Goal: Task Accomplishment & Management: Manage account settings

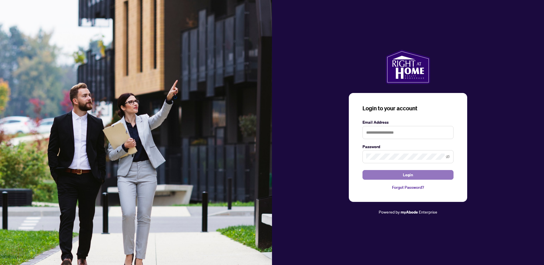
click at [407, 177] on span "Login" at bounding box center [408, 174] width 10 height 9
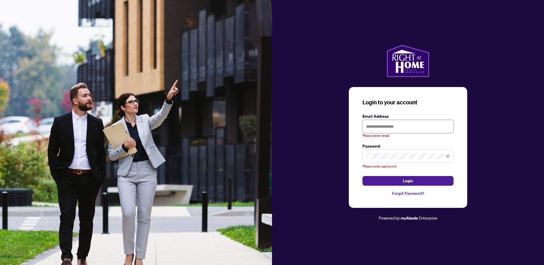
click at [394, 130] on input "text" at bounding box center [407, 126] width 91 height 13
type input "**********"
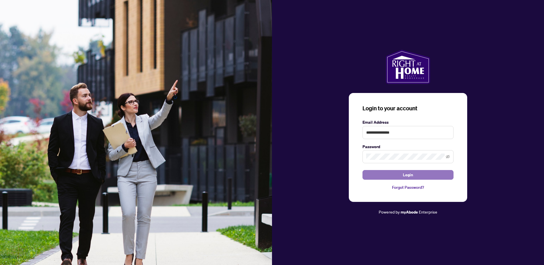
click at [410, 177] on span "Login" at bounding box center [408, 174] width 10 height 9
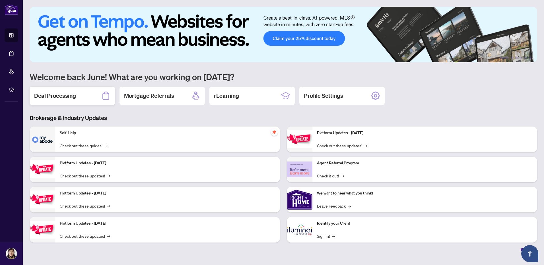
click at [62, 93] on h2 "Deal Processing" at bounding box center [55, 96] width 42 height 8
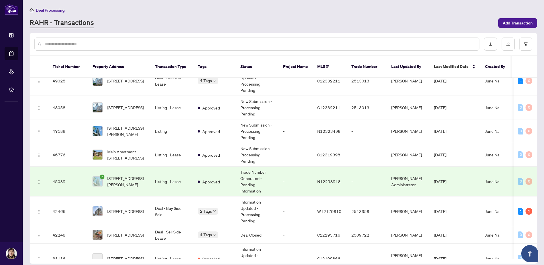
scroll to position [71, 0]
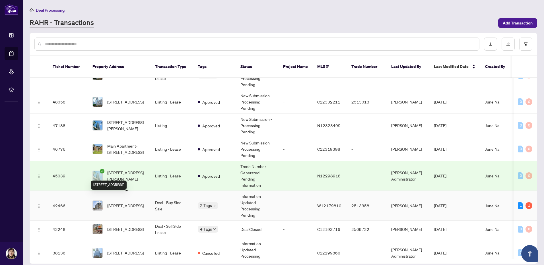
click at [119, 202] on span "[STREET_ADDRESS]" at bounding box center [125, 205] width 36 height 6
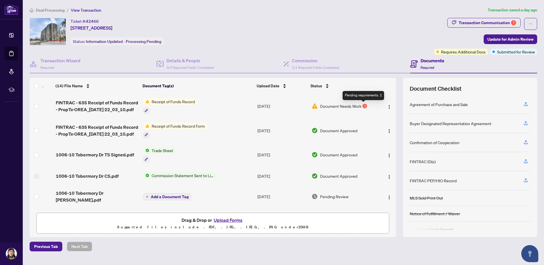
click at [364, 105] on div "1" at bounding box center [364, 106] width 5 height 5
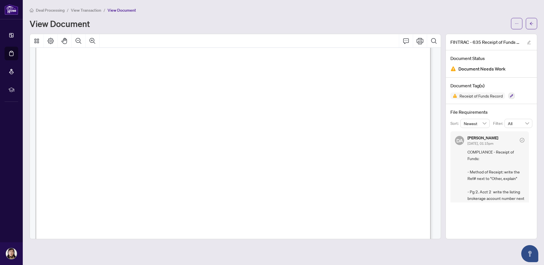
scroll to position [142, 0]
click at [137, 137] on span "4" at bounding box center [135, 139] width 5 height 6
drag, startPoint x: 530, startPoint y: 142, endPoint x: 530, endPoint y: 151, distance: 9.7
click at [530, 151] on div "DA [PERSON_NAME] [DATE], 01:15pm COMPLIANCE - Receipt of Funds: - Method of Rec…" at bounding box center [491, 166] width 82 height 71
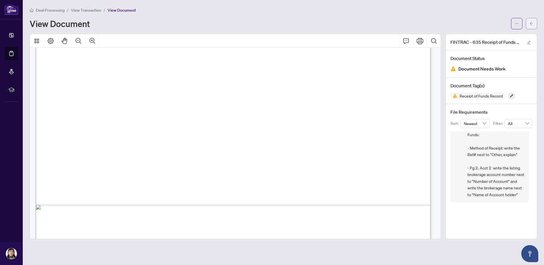
click at [534, 24] on button "button" at bounding box center [530, 23] width 11 height 11
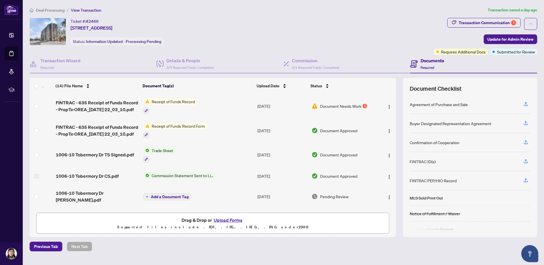
click at [226, 221] on button "Upload Forms" at bounding box center [228, 219] width 32 height 7
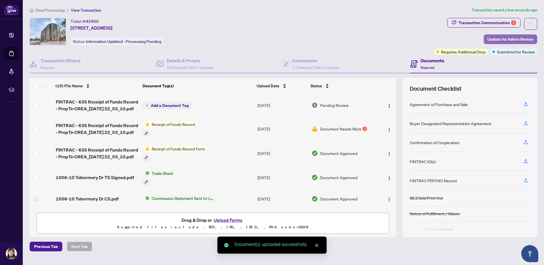
click at [512, 38] on span "Update for Admin Review" at bounding box center [510, 39] width 46 height 9
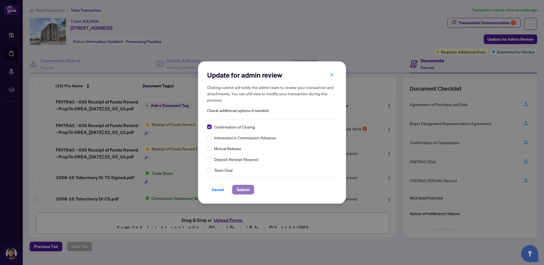
click at [242, 190] on span "Submit" at bounding box center [243, 189] width 13 height 9
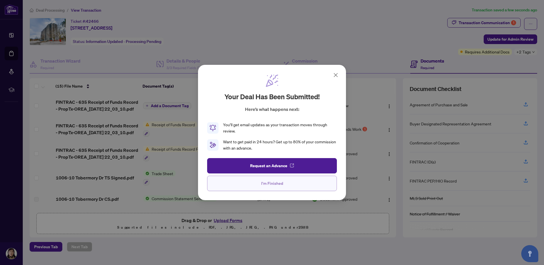
click at [281, 185] on span "I'm Finished" at bounding box center [272, 183] width 22 height 9
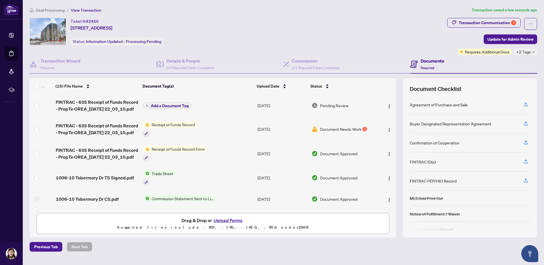
click at [45, 11] on span "Deal Processing" at bounding box center [50, 10] width 29 height 5
